Goal: Use online tool/utility

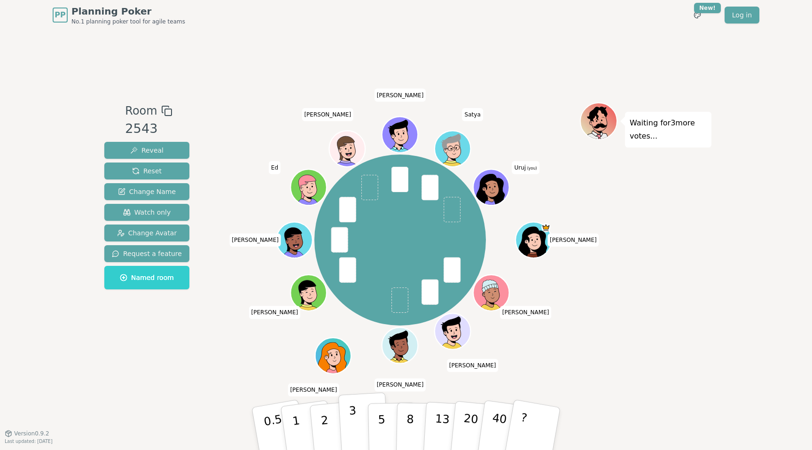
drag, startPoint x: 379, startPoint y: 421, endPoint x: 356, endPoint y: 418, distance: 23.3
click at [356, 418] on div "0.5 1 2 3 5 8 13 20 40 ?" at bounding box center [406, 429] width 282 height 33
click at [359, 421] on button "3" at bounding box center [363, 428] width 51 height 73
click at [255, 373] on div "Room 2543 Reveal Reset Change Name Watch only Change Avatar Request a feature N…" at bounding box center [406, 231] width 611 height 403
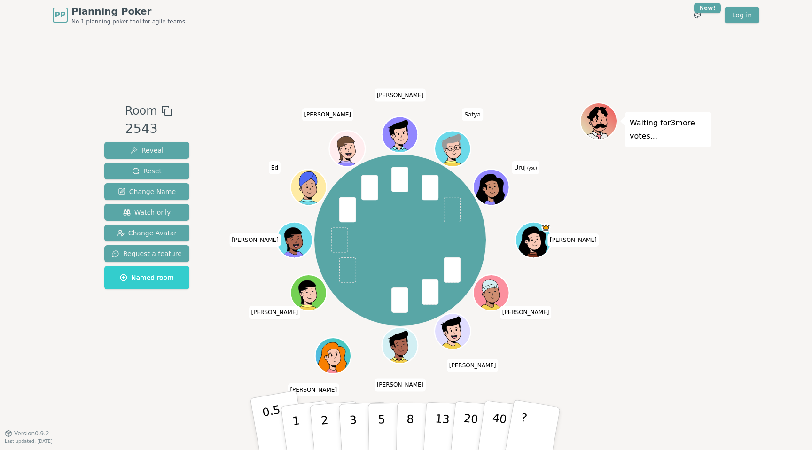
click at [267, 420] on p "0.5" at bounding box center [274, 429] width 26 height 53
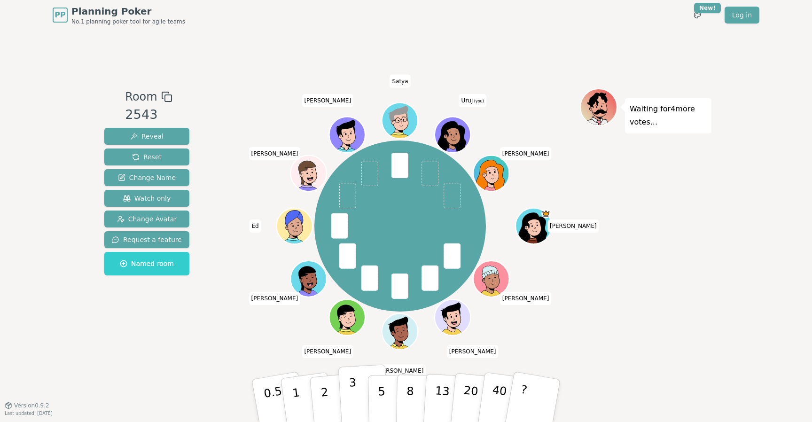
click at [356, 388] on button "3" at bounding box center [363, 400] width 51 height 73
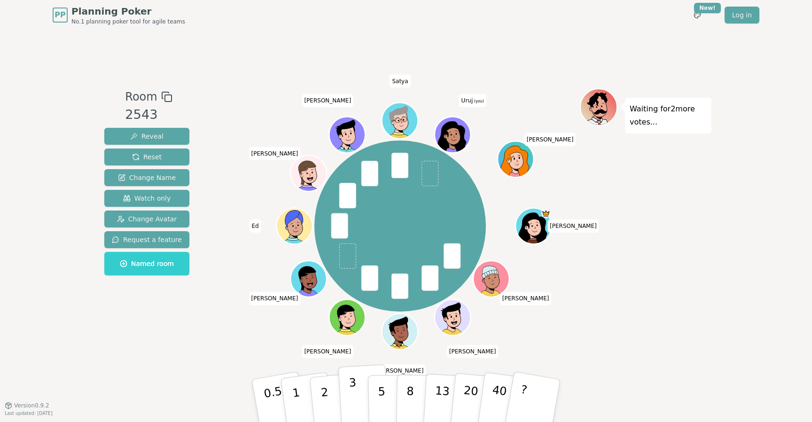
click at [353, 394] on p "3" at bounding box center [354, 401] width 10 height 51
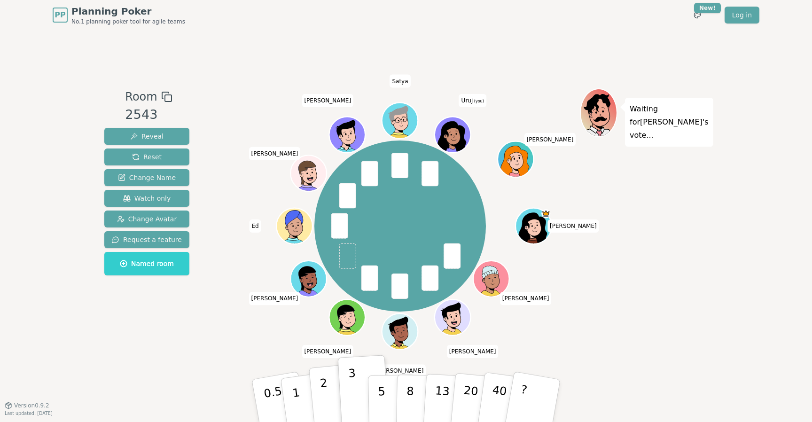
click at [326, 392] on p "2" at bounding box center [326, 401] width 12 height 51
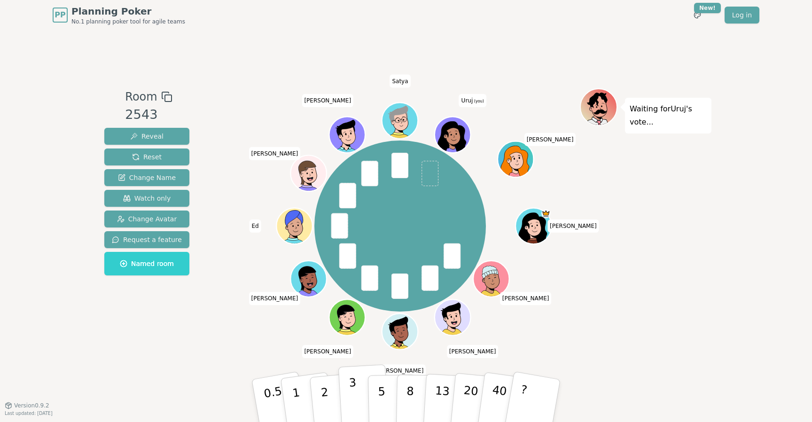
click at [353, 400] on p "3" at bounding box center [354, 401] width 10 height 51
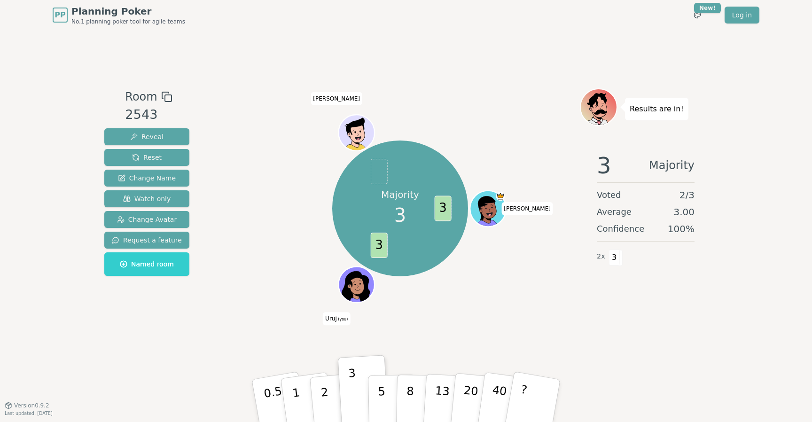
click at [282, 58] on div "Room 2543 Reveal Reset Change Name Watch only Change Avatar Request a feature N…" at bounding box center [406, 217] width 611 height 375
